Goal: Find contact information: Find contact information

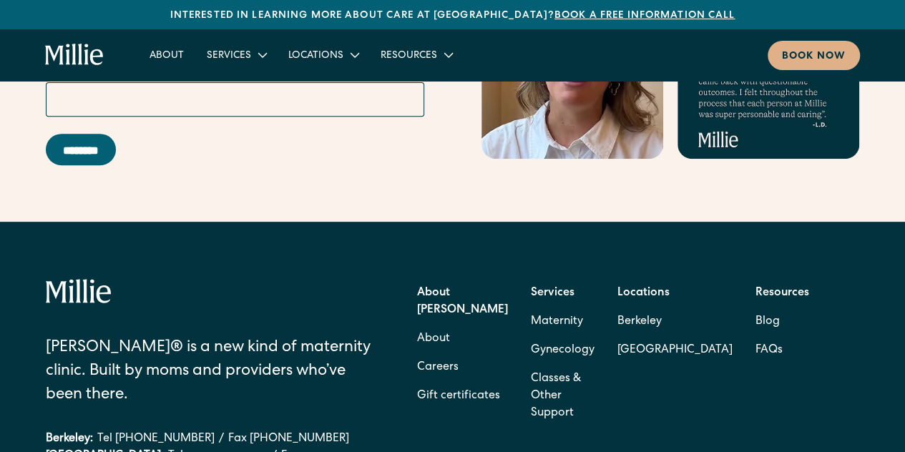
scroll to position [5684, 0]
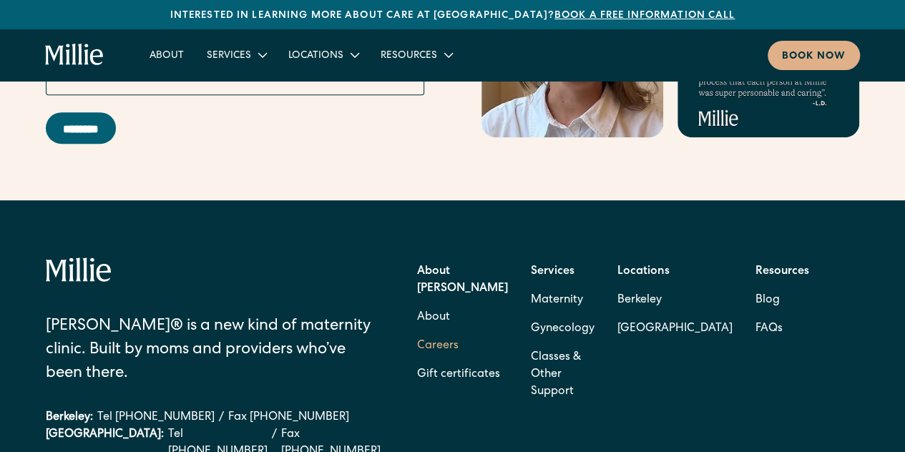
click at [423, 332] on link "Careers" at bounding box center [437, 346] width 41 height 29
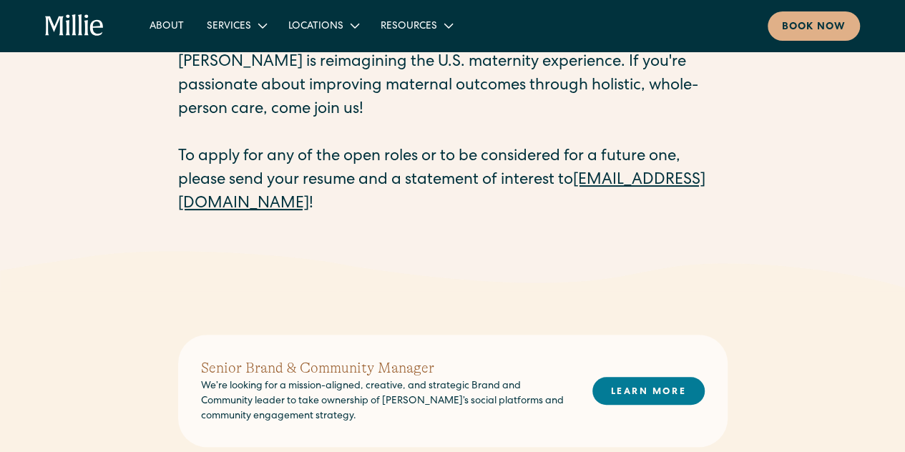
scroll to position [112, 0]
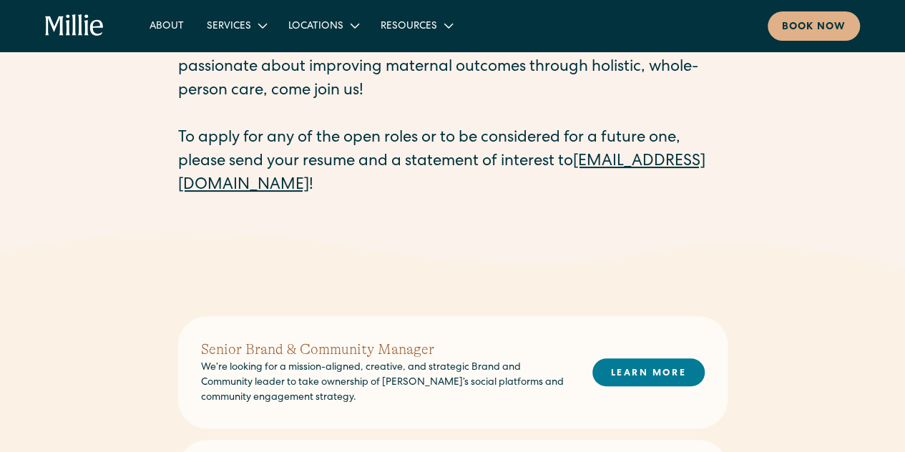
click at [310, 184] on link "[EMAIL_ADDRESS][DOMAIN_NAME]" at bounding box center [441, 173] width 527 height 39
click at [769, 171] on div "Careers at [PERSON_NAME] [PERSON_NAME] is reimagining the U.S. maternity experi…" at bounding box center [452, 96] width 905 height 272
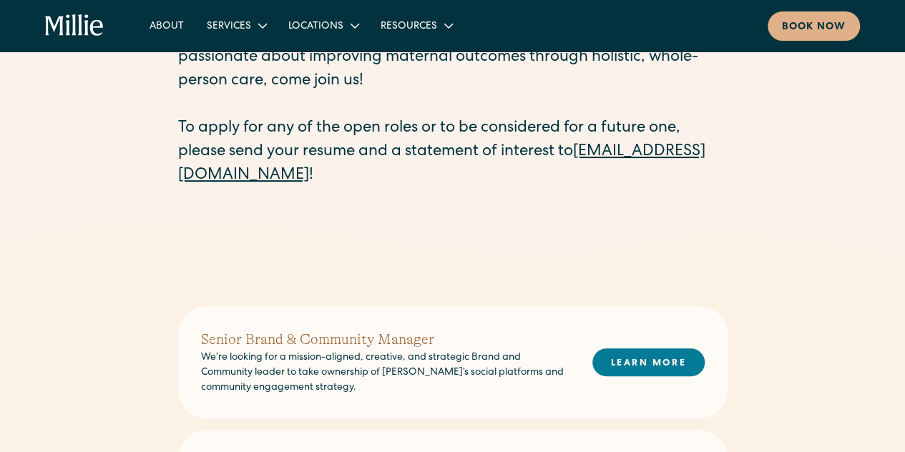
scroll to position [90, 0]
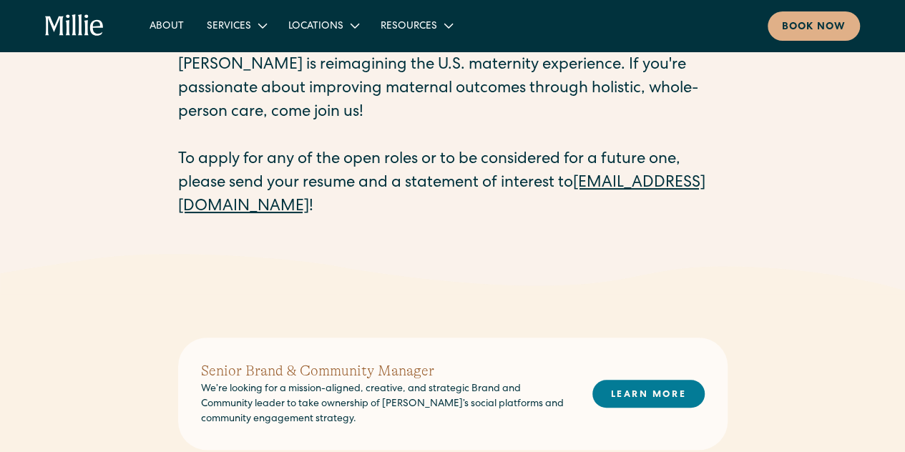
drag, startPoint x: 887, startPoint y: 147, endPoint x: 877, endPoint y: 134, distance: 16.3
click at [877, 134] on div "Careers at Millie Millie is reimagining the U.S. maternity experience. If you'r…" at bounding box center [452, 117] width 905 height 272
click at [270, 204] on link "careers@millieclinic.com" at bounding box center [441, 195] width 527 height 39
click at [172, 204] on div "Careers at Millie Millie is reimagining the U.S. maternity experience. If you'r…" at bounding box center [452, 117] width 905 height 272
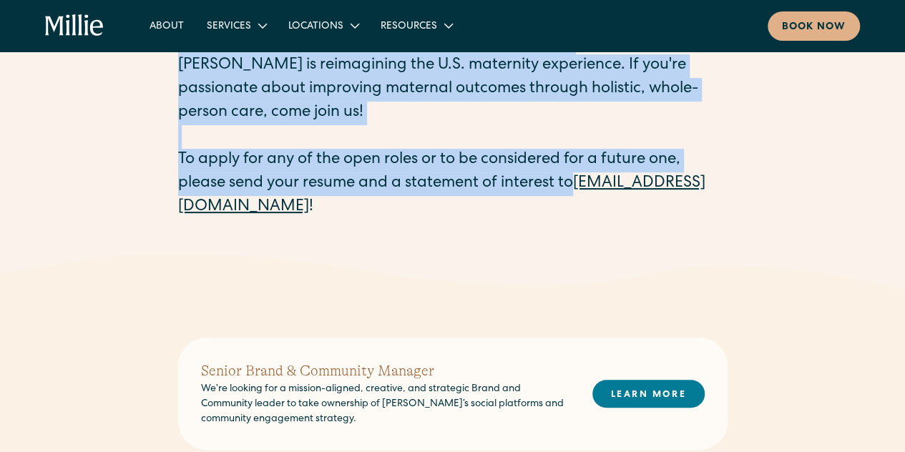
drag, startPoint x: 172, startPoint y: 204, endPoint x: 359, endPoint y: 220, distance: 187.4
click at [359, 220] on div "Careers at Millie Millie is reimagining the U.S. maternity experience. If you'r…" at bounding box center [452, 117] width 905 height 272
copy div "Careers at Millie Millie is reimagining the U.S. maternity experience. If you'r…"
click at [359, 220] on div "Careers at Millie Millie is reimagining the U.S. maternity experience. If you'r…" at bounding box center [452, 117] width 549 height 272
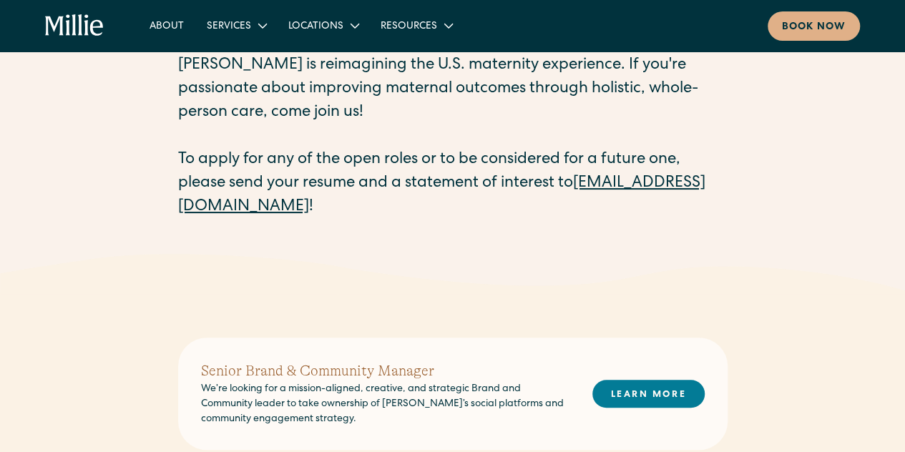
click at [173, 202] on div "Careers at Millie Millie is reimagining the U.S. maternity experience. If you'r…" at bounding box center [452, 117] width 905 height 272
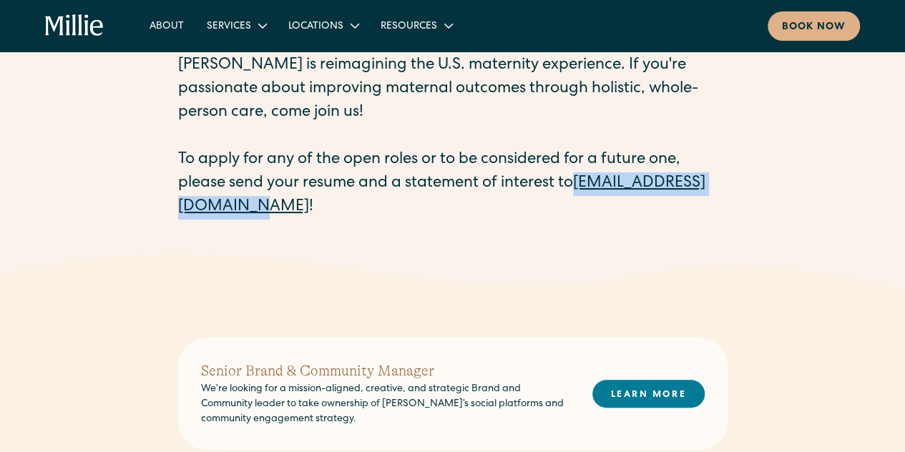
drag, startPoint x: 157, startPoint y: 202, endPoint x: 348, endPoint y: 208, distance: 191.7
click at [348, 208] on div "Careers at Millie Millie is reimagining the U.S. maternity experience. If you'r…" at bounding box center [452, 117] width 905 height 272
copy link "careers@millieclinic.com"
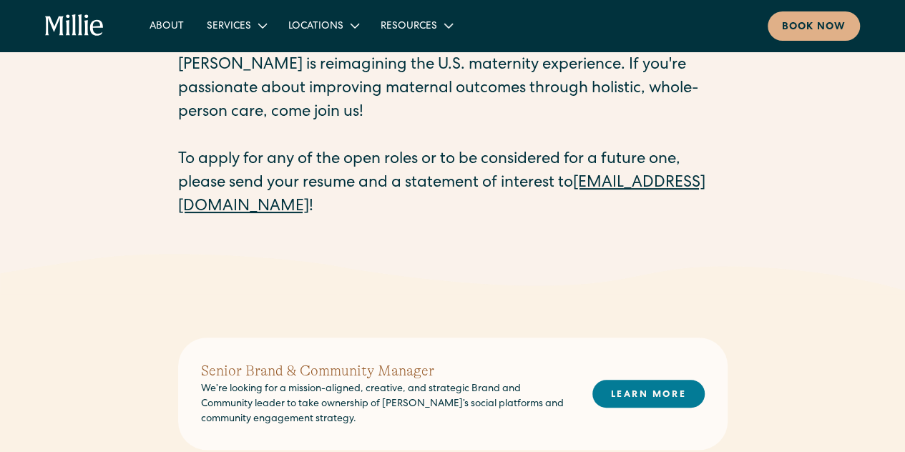
click at [855, 191] on div "Careers at Millie Millie is reimagining the U.S. maternity experience. If you'r…" at bounding box center [452, 117] width 905 height 272
